Goal: Navigation & Orientation: Find specific page/section

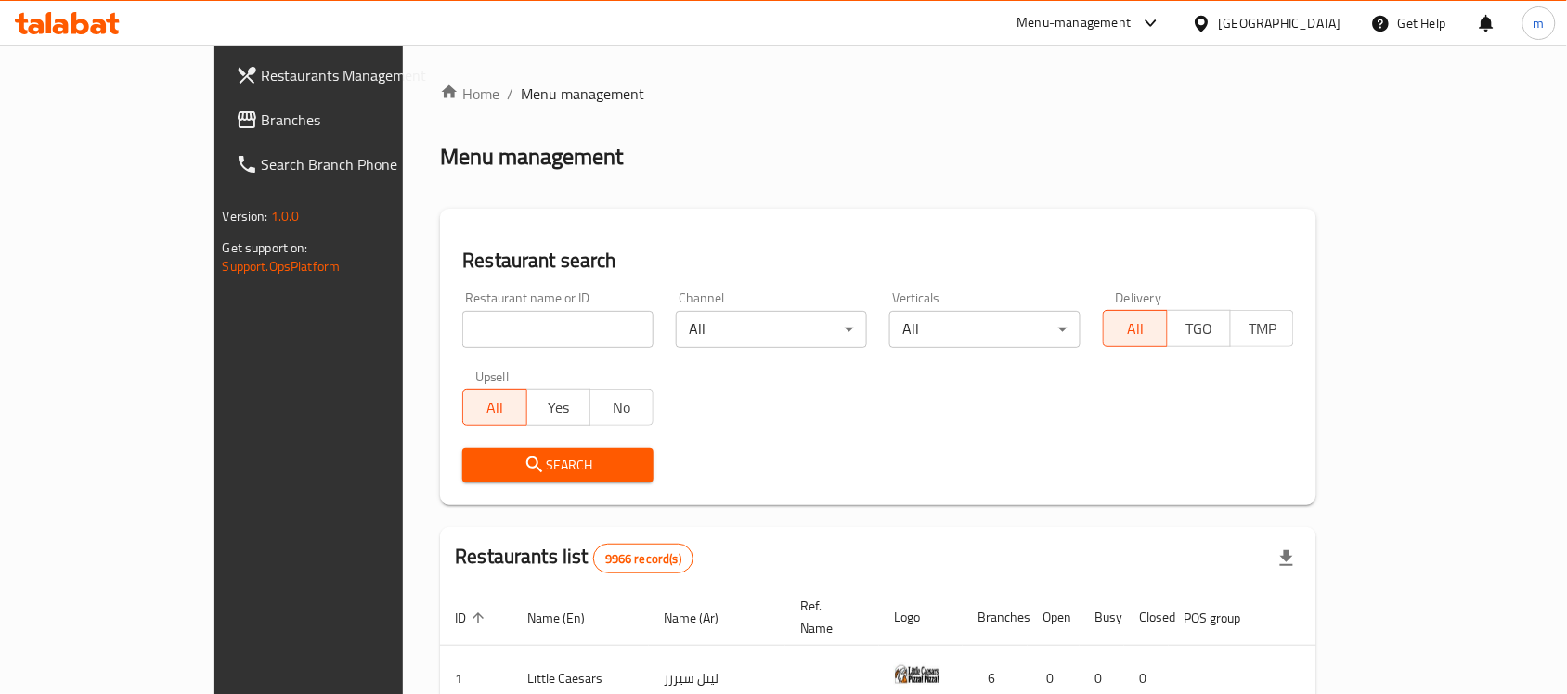
click at [221, 140] on link "Branches" at bounding box center [348, 119] width 254 height 45
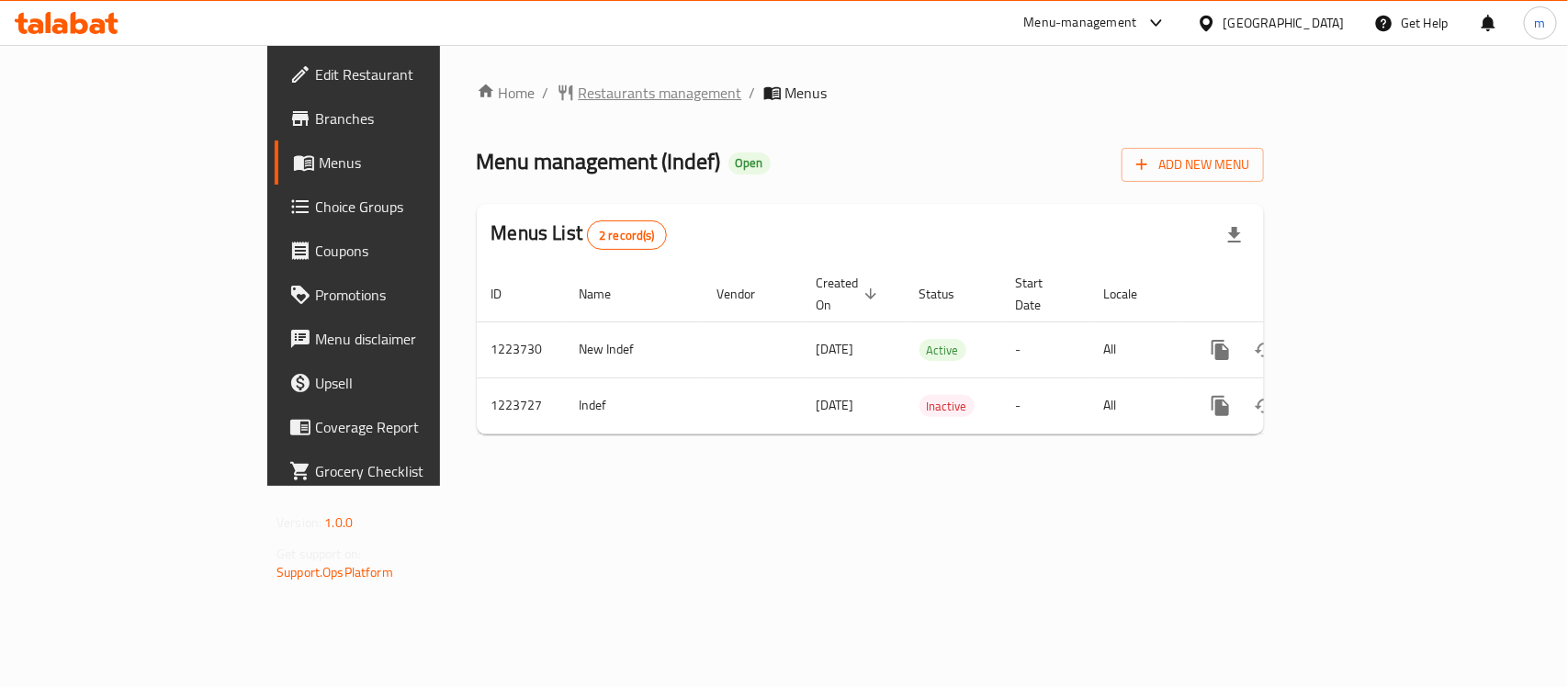
click at [579, 96] on span "Restaurants management" at bounding box center [660, 93] width 163 height 22
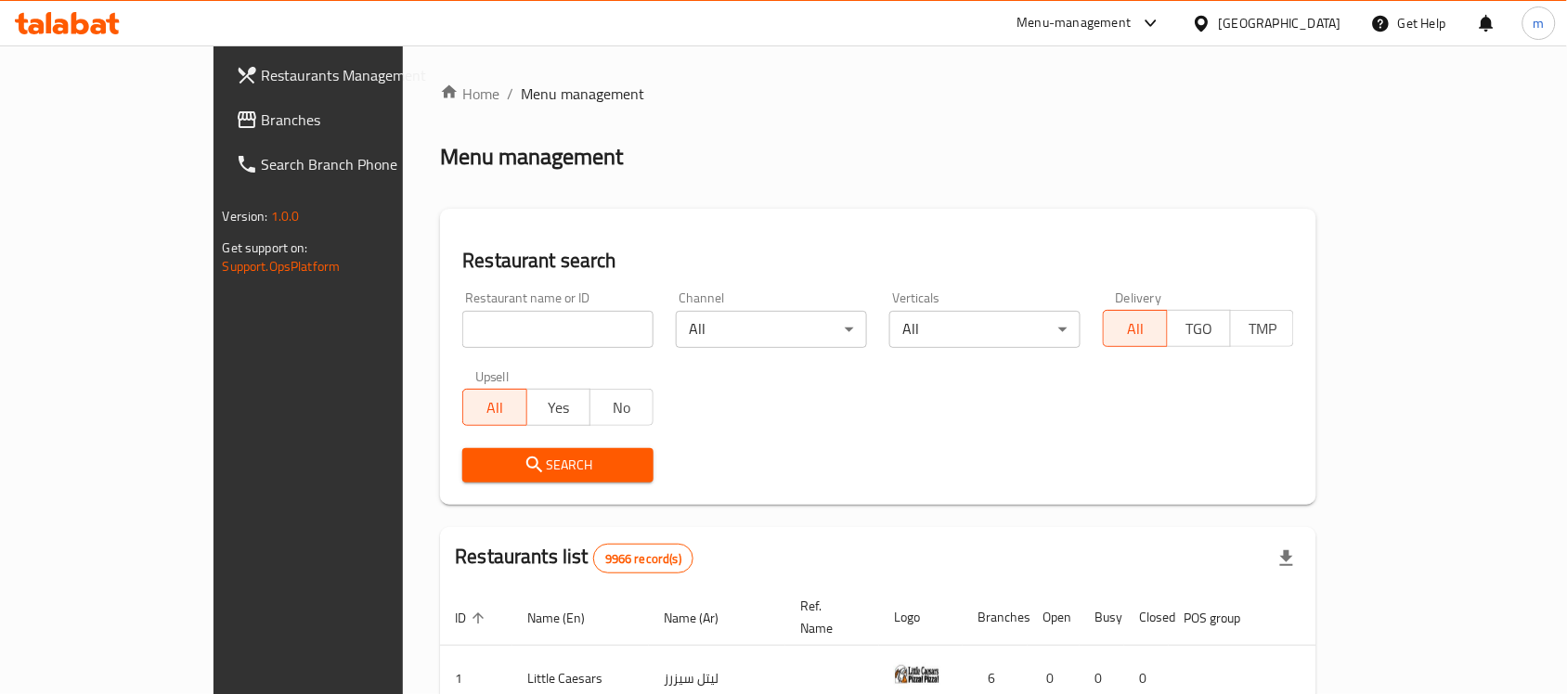
click at [262, 127] on span "Branches" at bounding box center [361, 120] width 199 height 22
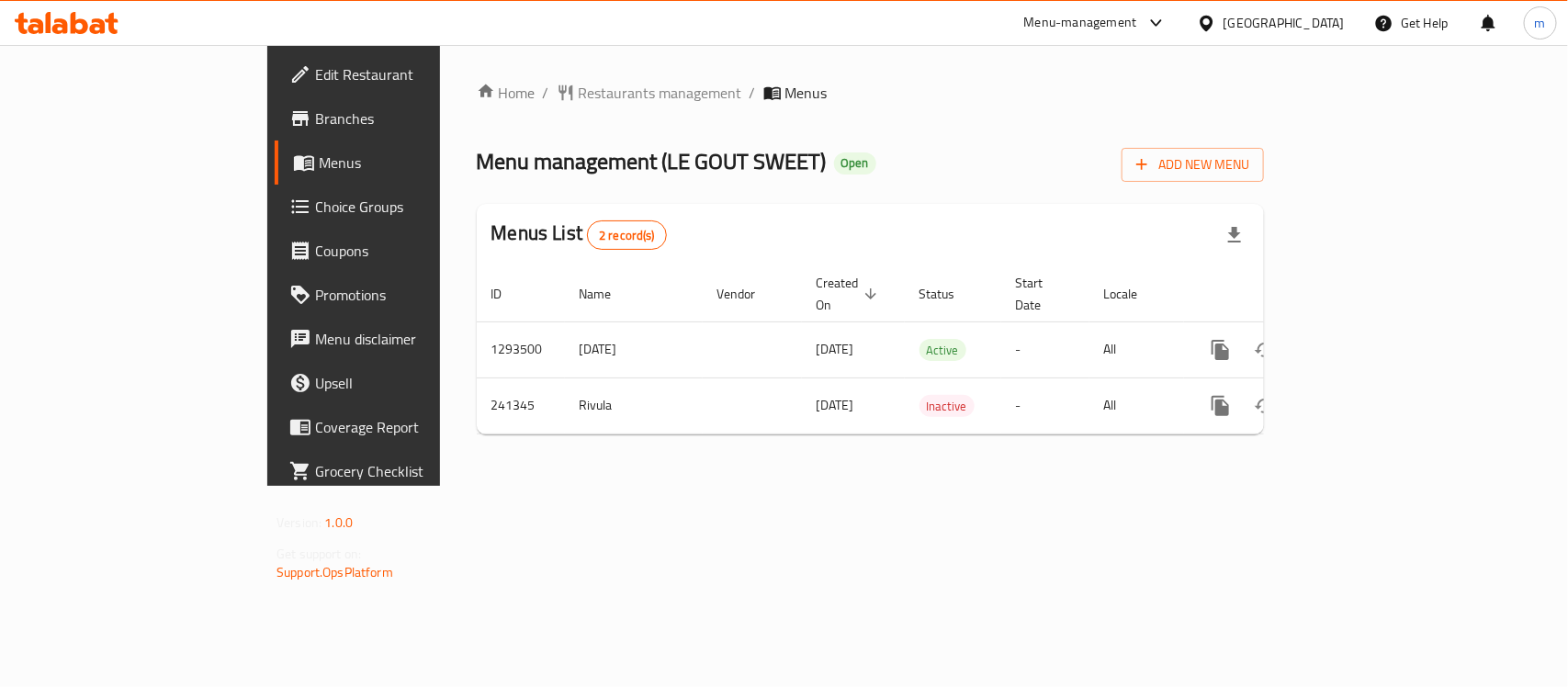
click at [1298, 34] on div "[GEOGRAPHIC_DATA]" at bounding box center [1270, 23] width 177 height 45
click at [1306, 29] on div "Kuwait" at bounding box center [1284, 23] width 122 height 20
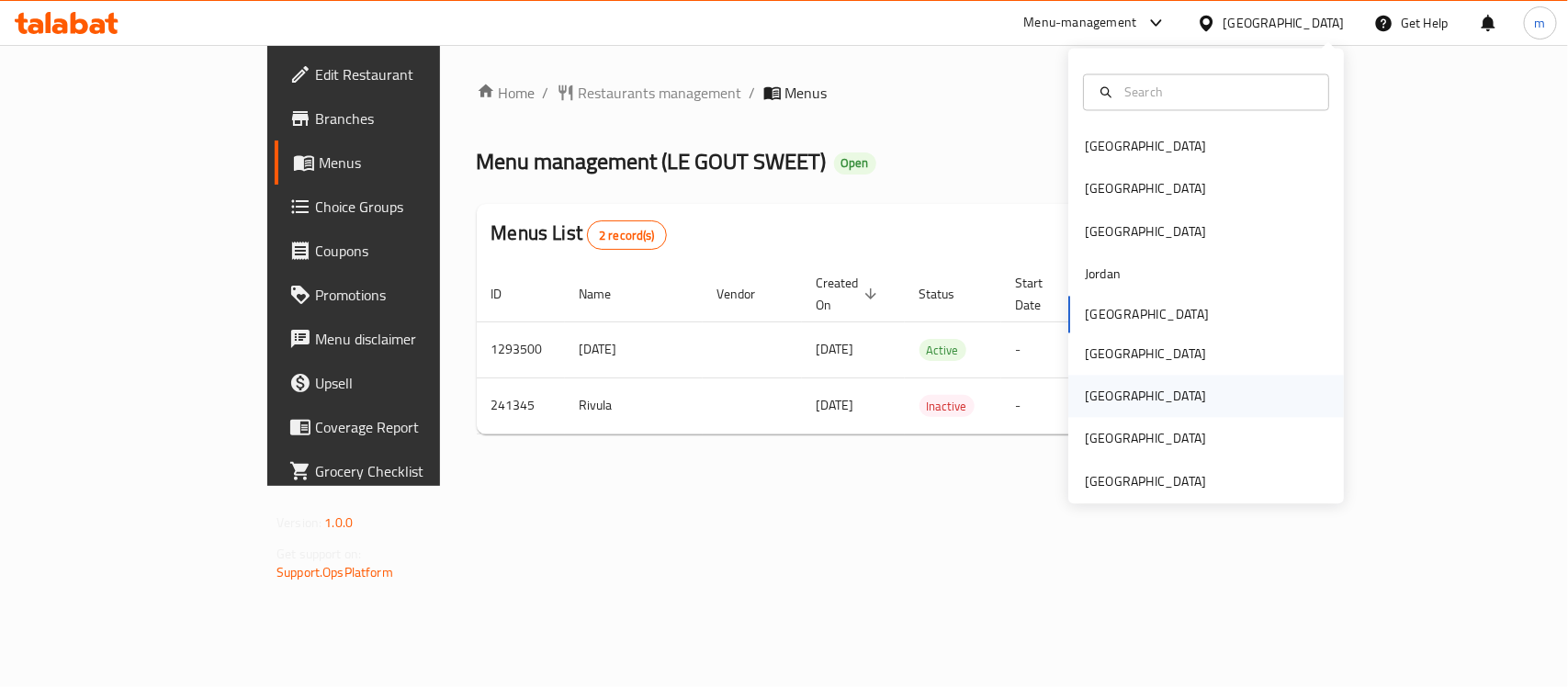
click at [1118, 391] on div "Qatar" at bounding box center [1206, 397] width 276 height 43
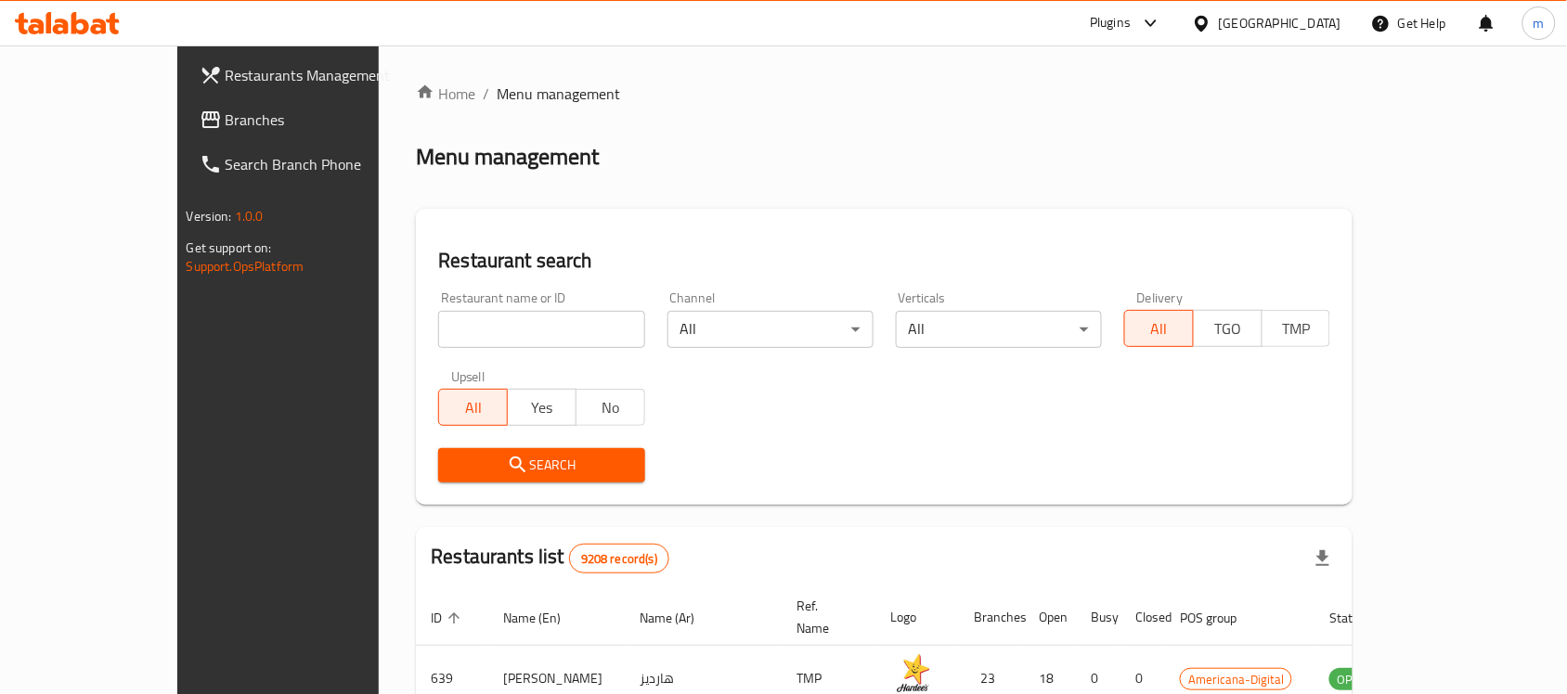
click at [185, 139] on link "Branches" at bounding box center [312, 119] width 254 height 45
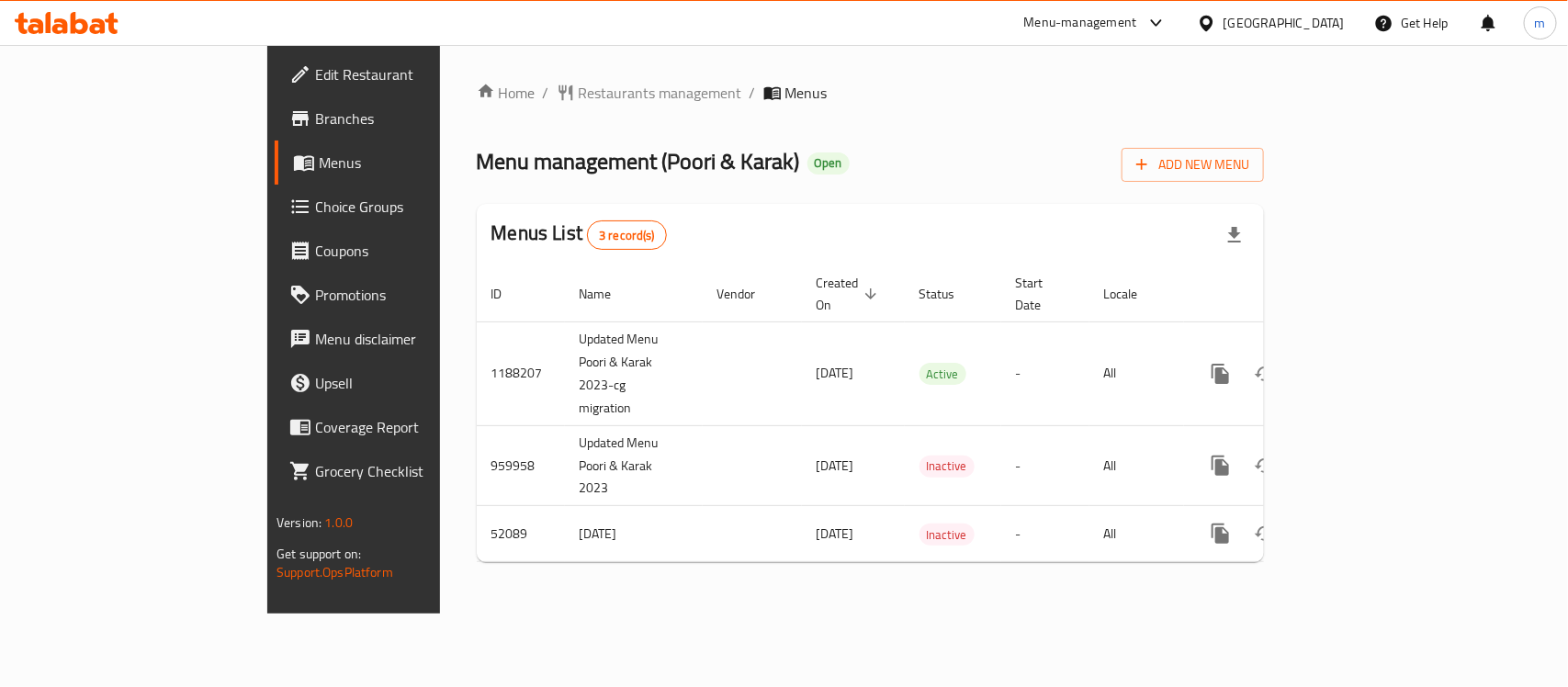
drag, startPoint x: 1290, startPoint y: 32, endPoint x: 1306, endPoint y: 42, distance: 18.9
click at [1216, 32] on icon at bounding box center [1206, 23] width 19 height 19
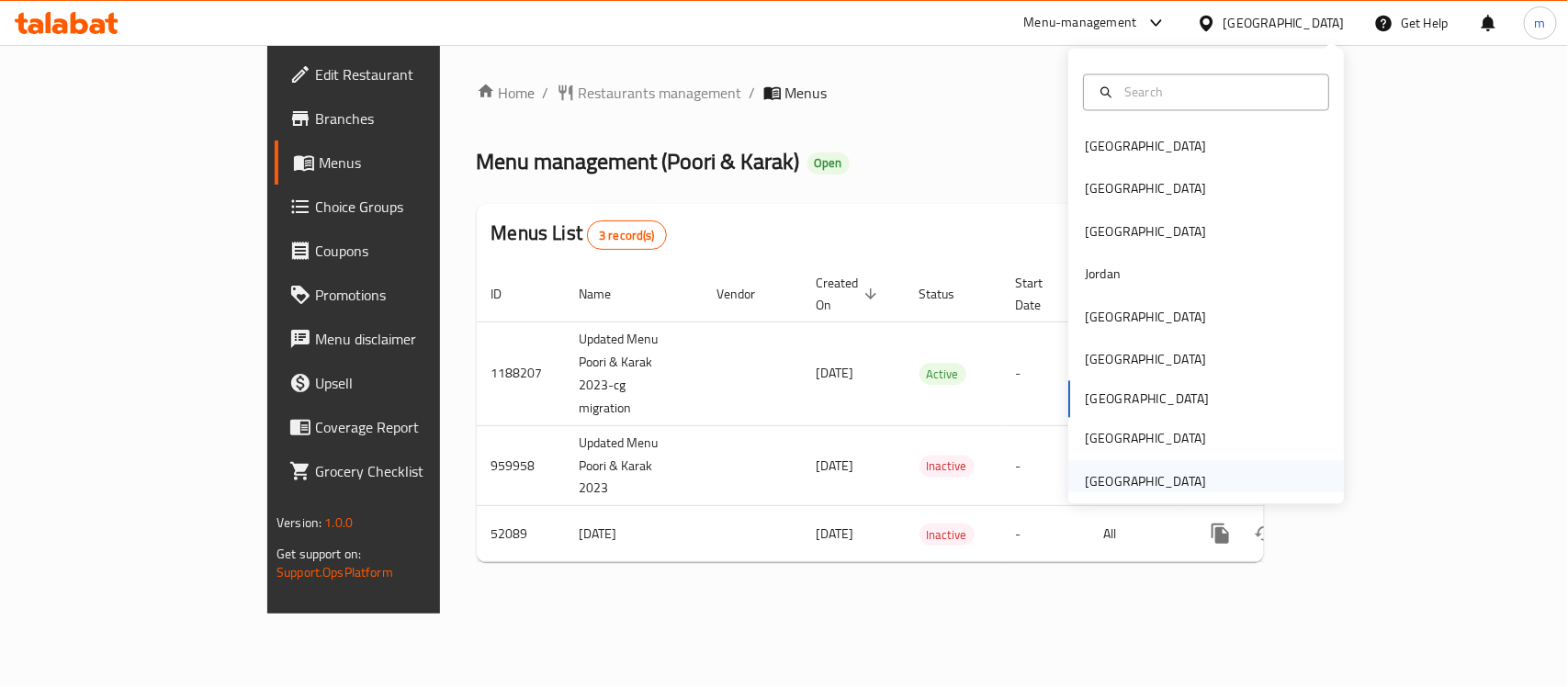
click at [1116, 480] on div "[GEOGRAPHIC_DATA]" at bounding box center [1145, 481] width 122 height 20
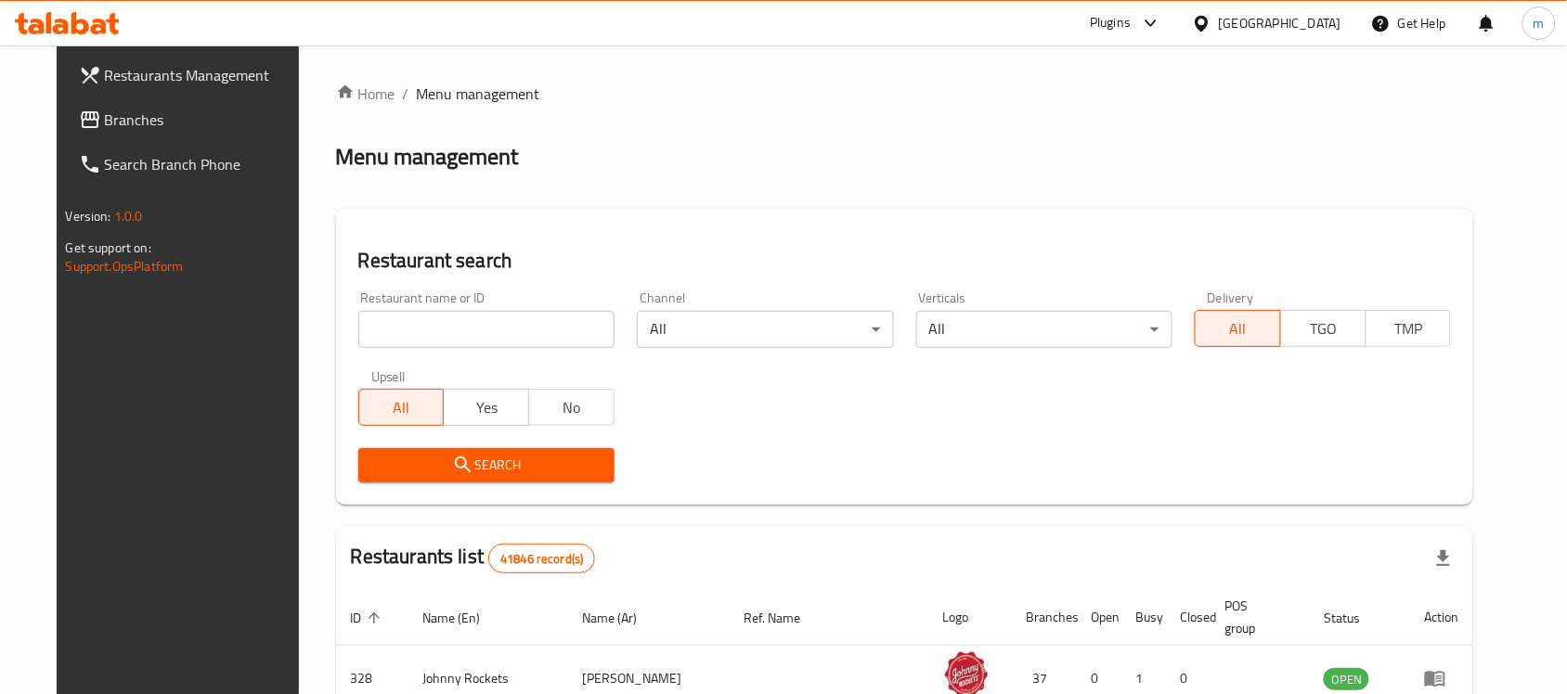
click at [127, 123] on span "Branches" at bounding box center [204, 120] width 199 height 22
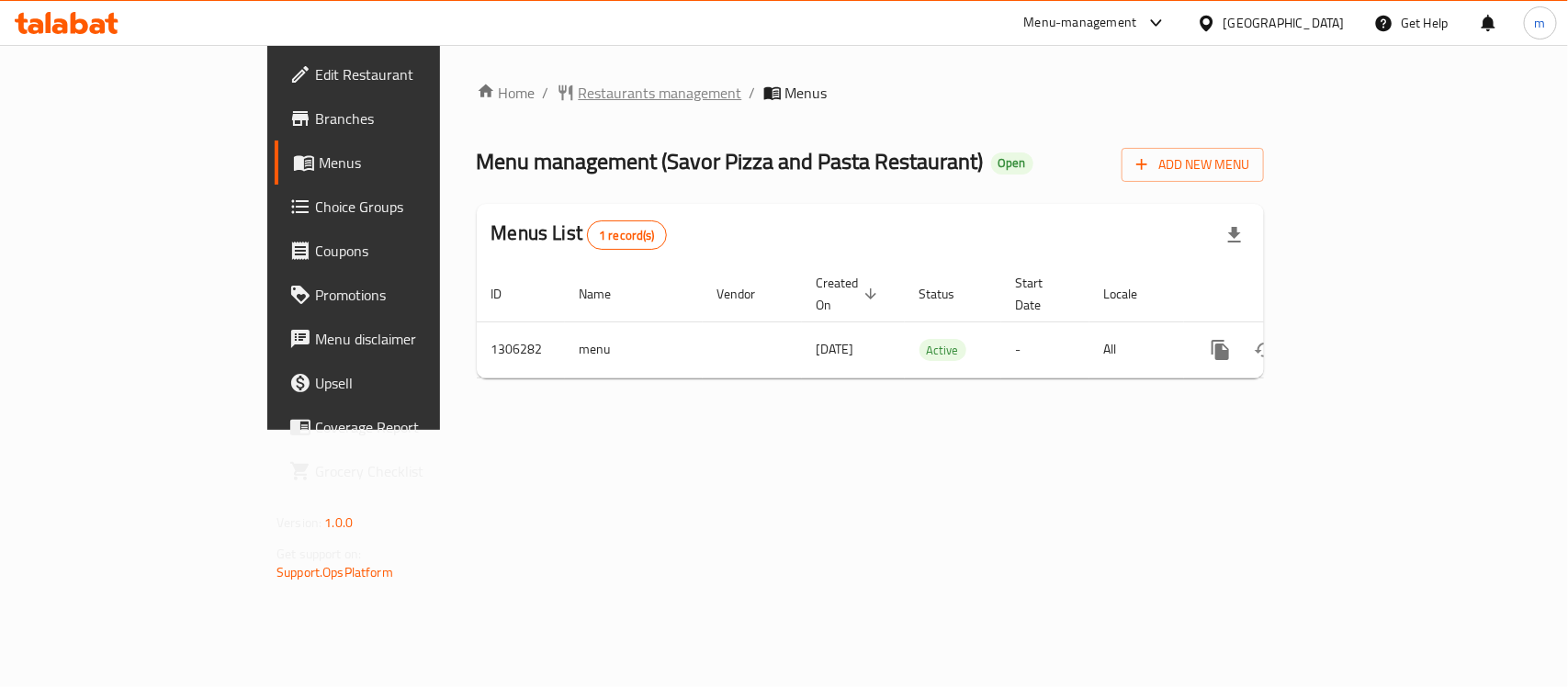
click at [579, 103] on span "Restaurants management" at bounding box center [660, 93] width 163 height 22
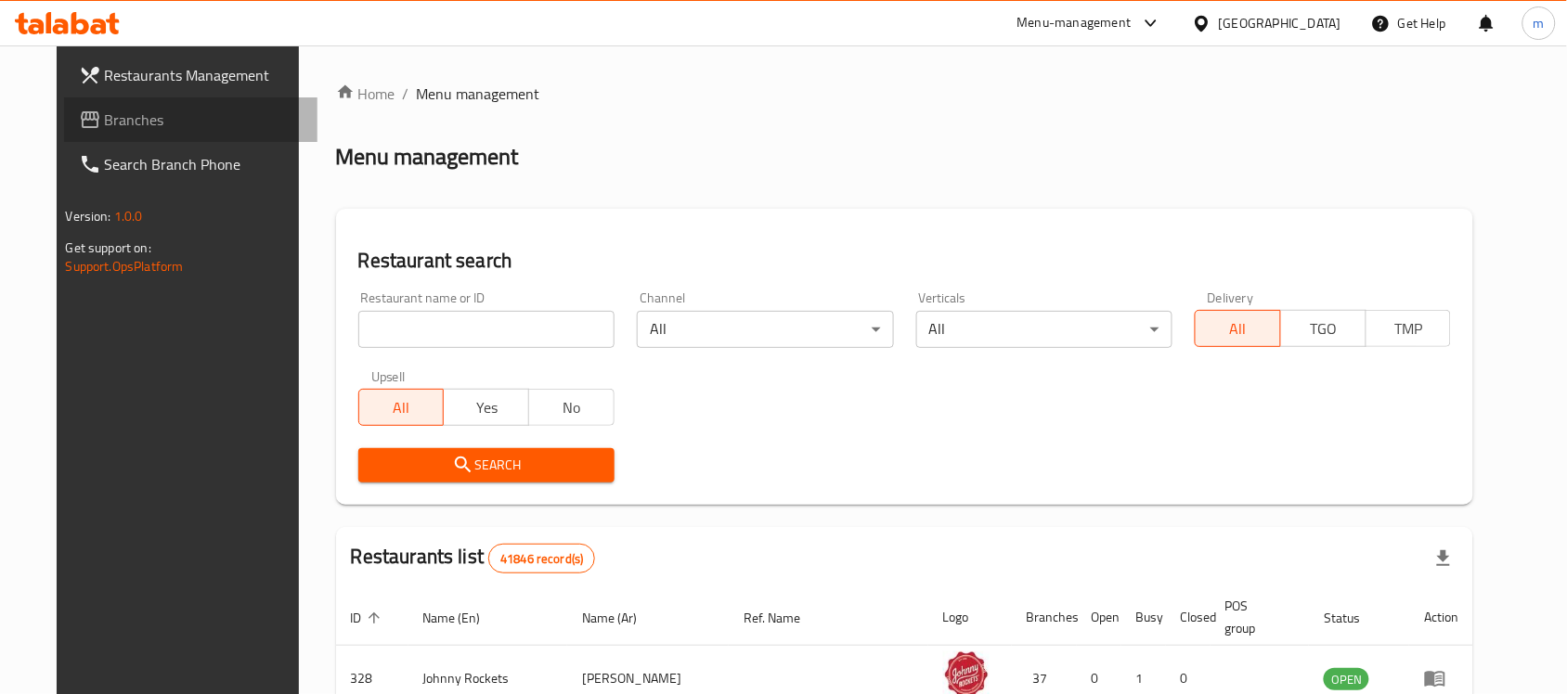
click at [149, 135] on link "Branches" at bounding box center [191, 119] width 254 height 45
